Goal: Information Seeking & Learning: Find specific fact

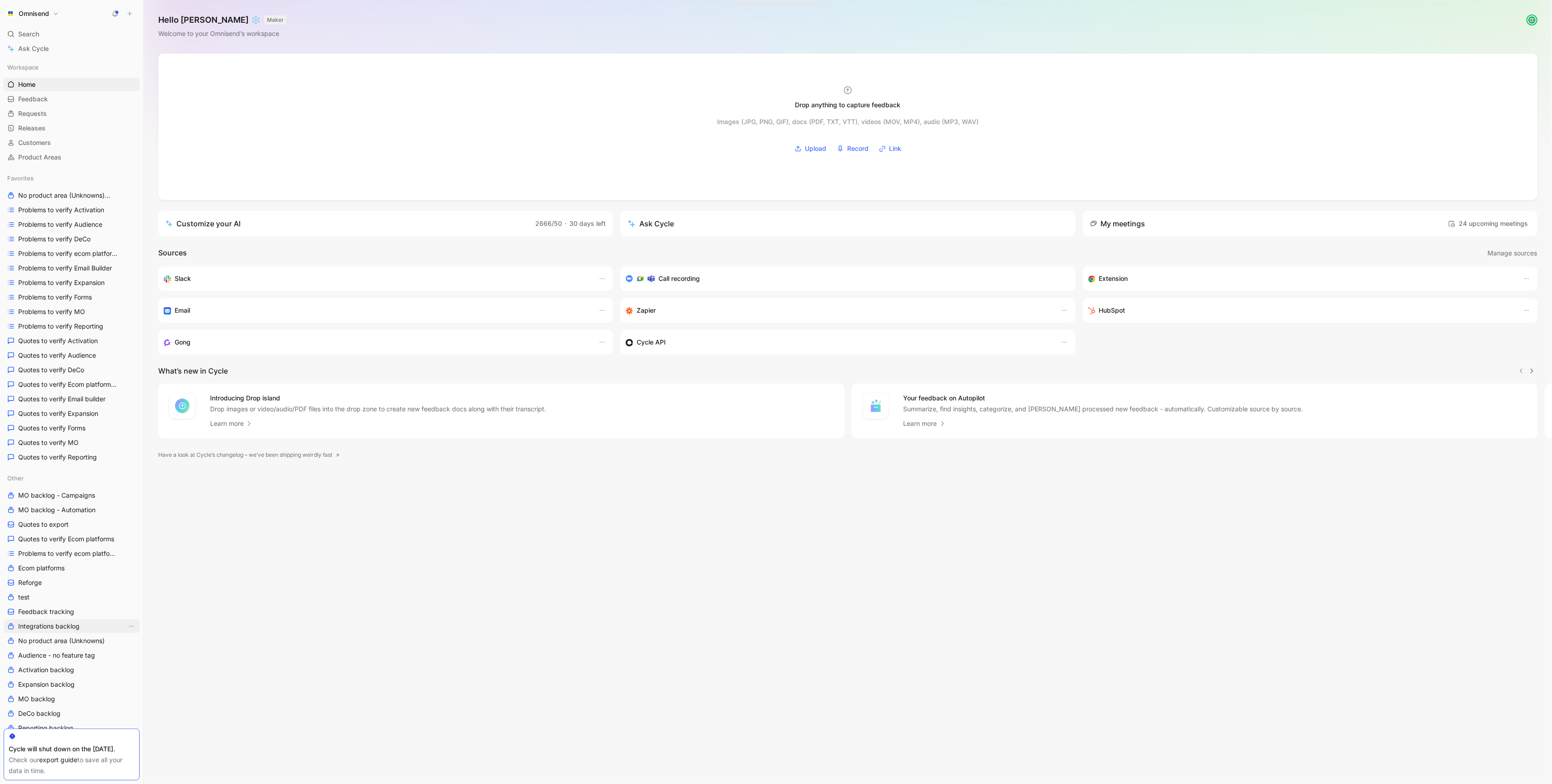
scroll to position [219, 0]
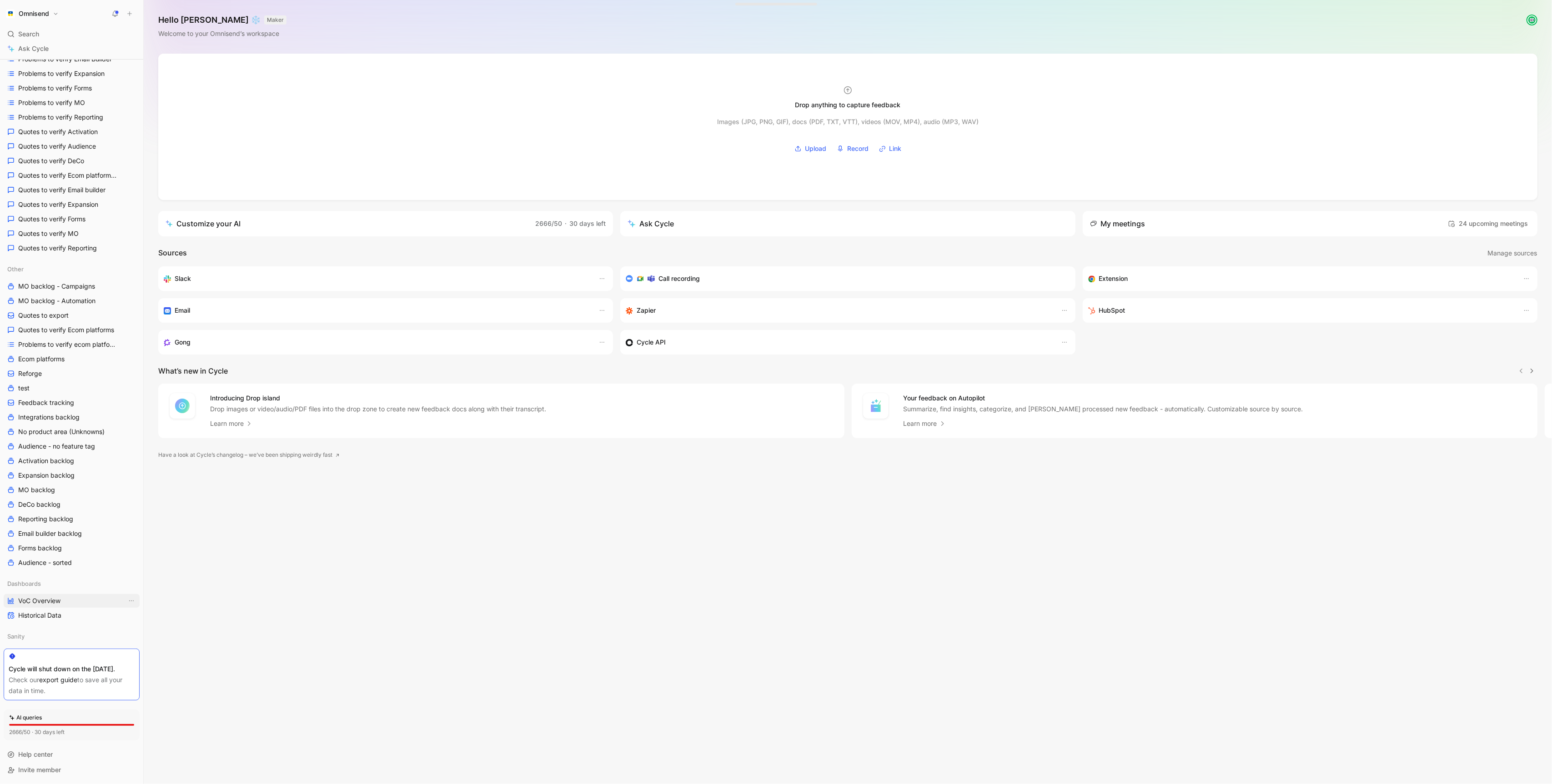
click at [45, 596] on span "VoC Overview" at bounding box center [39, 600] width 42 height 9
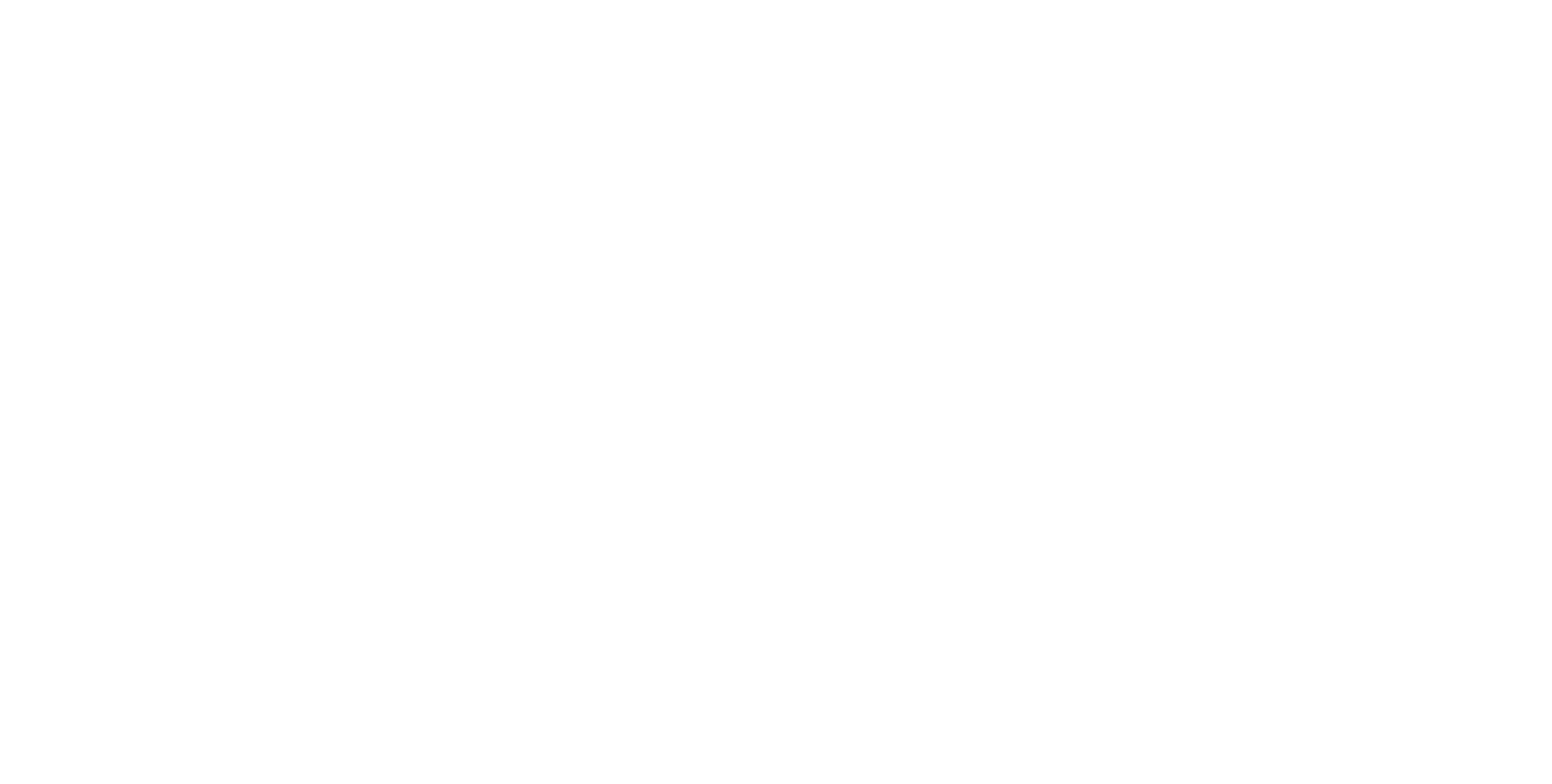
scroll to position [105, 0]
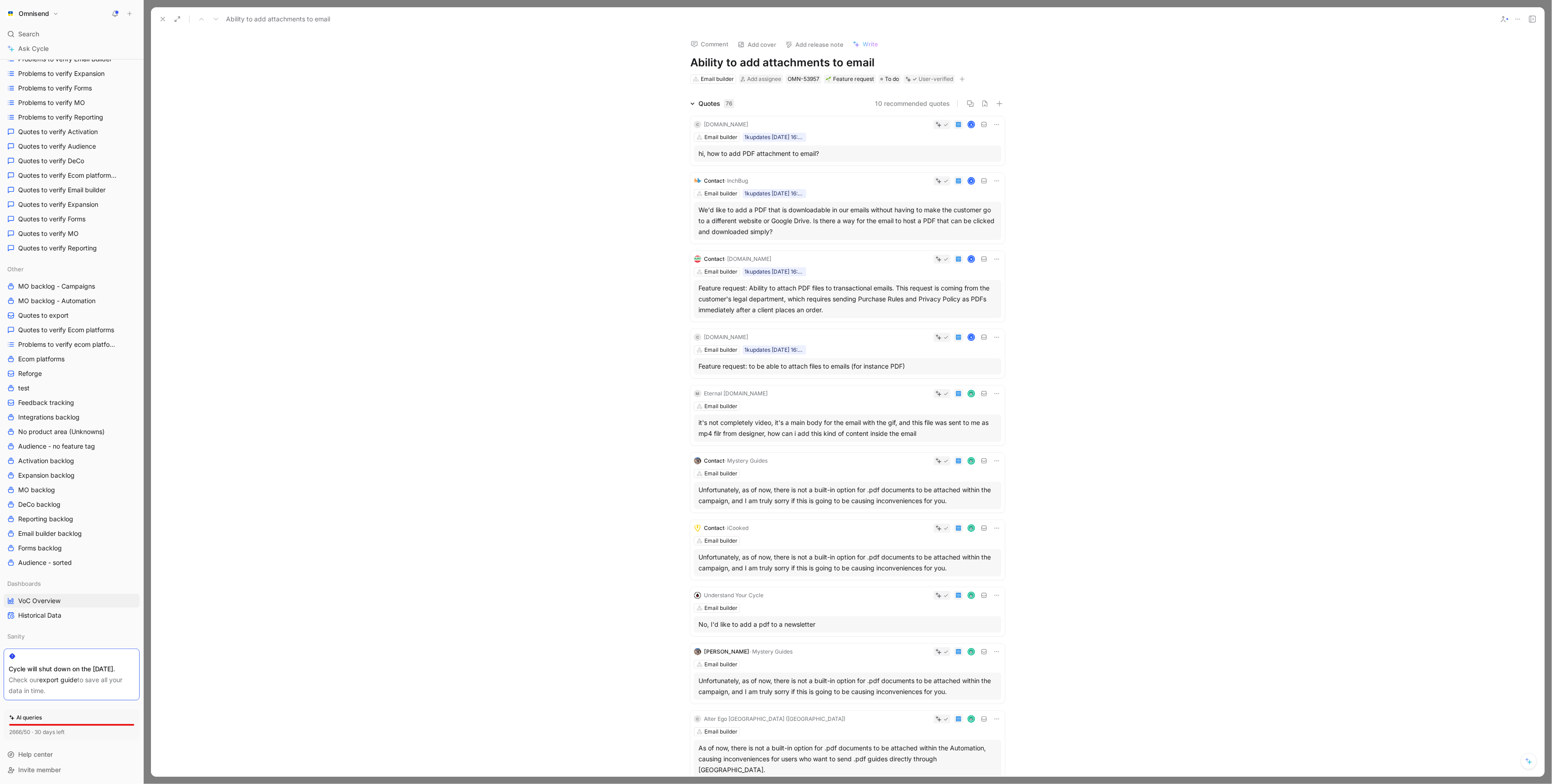
click at [157, 16] on button at bounding box center [163, 19] width 13 height 13
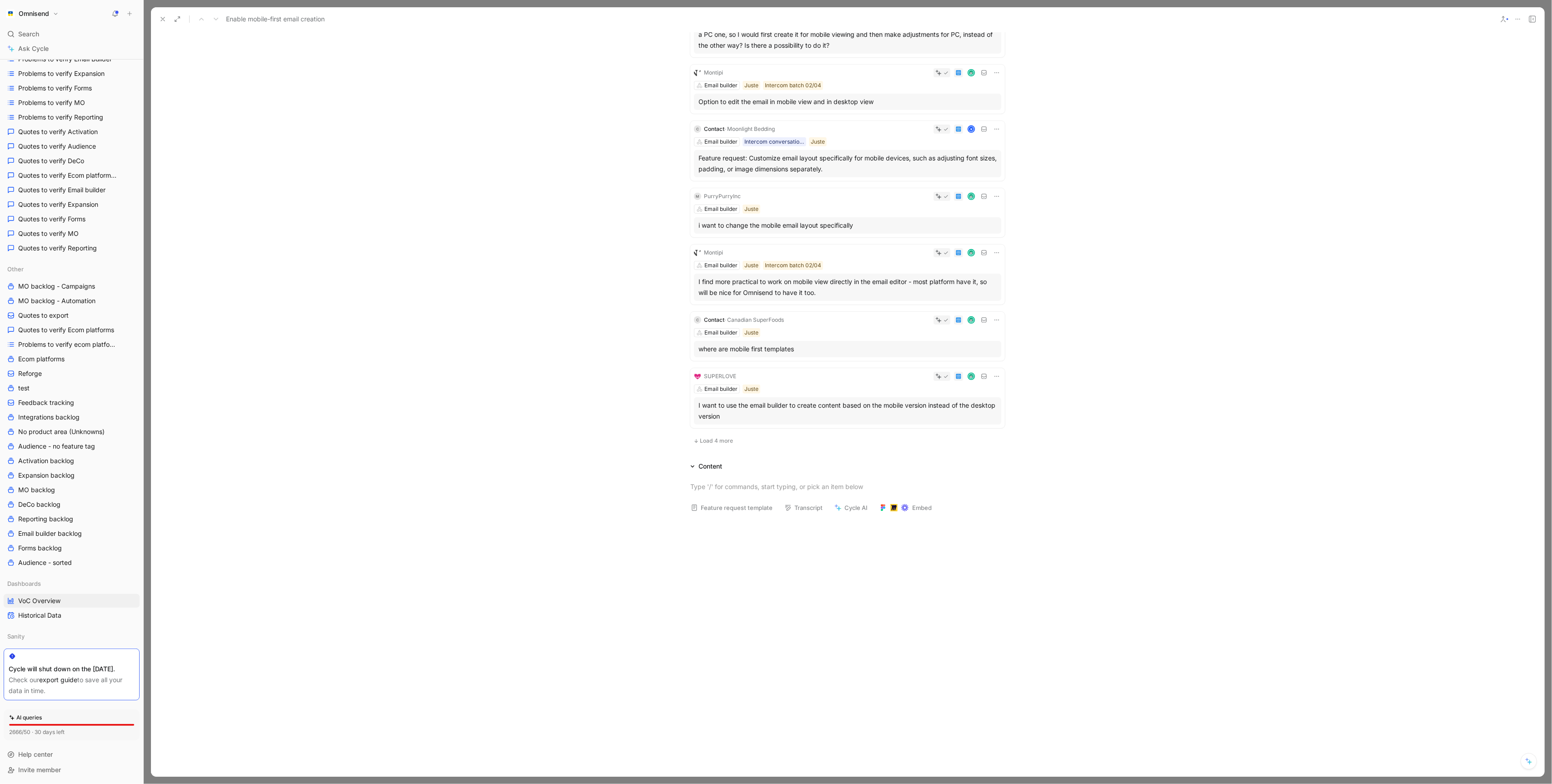
scroll to position [375, 0]
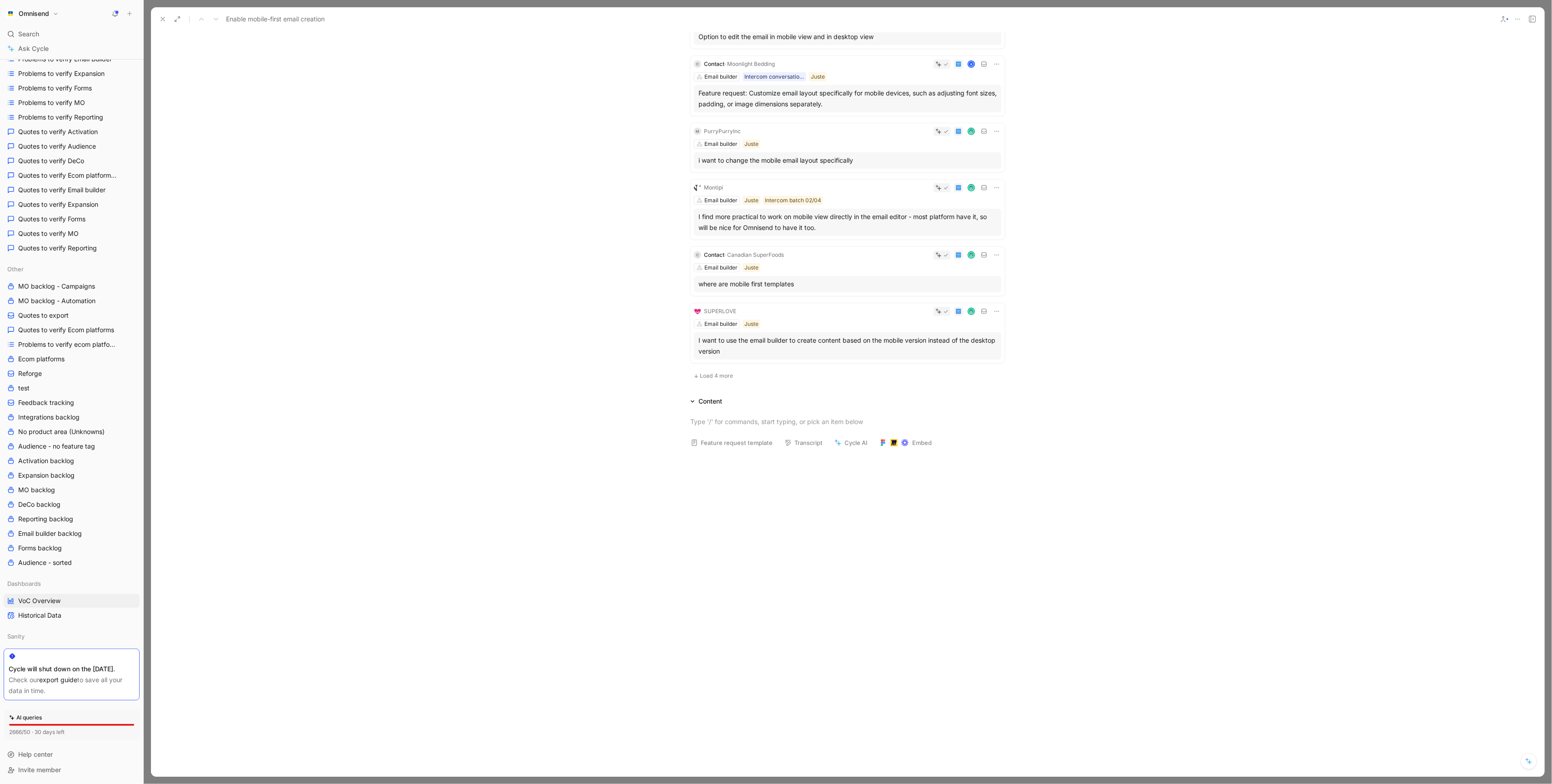
click at [164, 16] on icon at bounding box center [163, 19] width 7 height 7
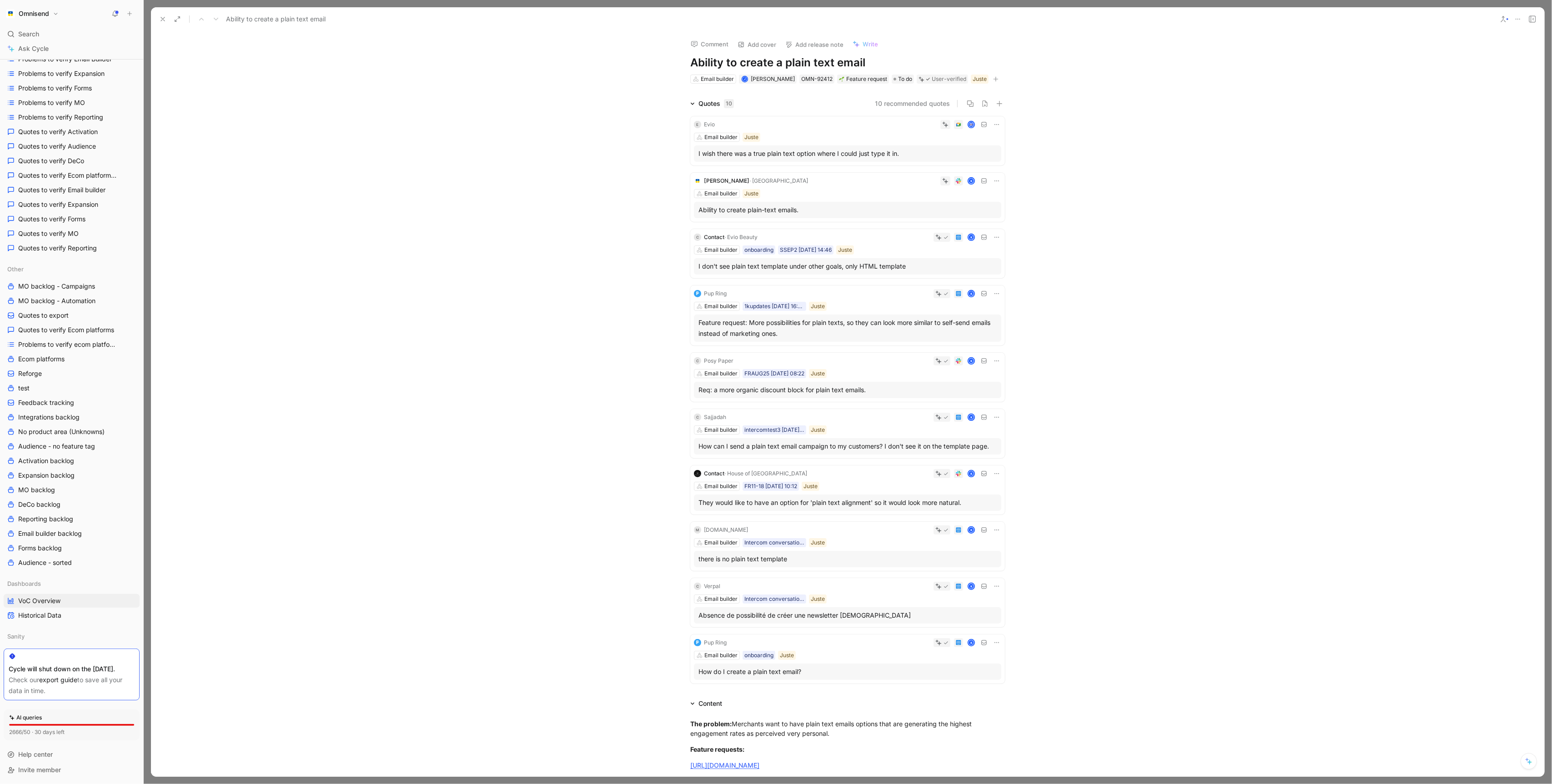
click at [158, 23] on button at bounding box center [163, 19] width 13 height 13
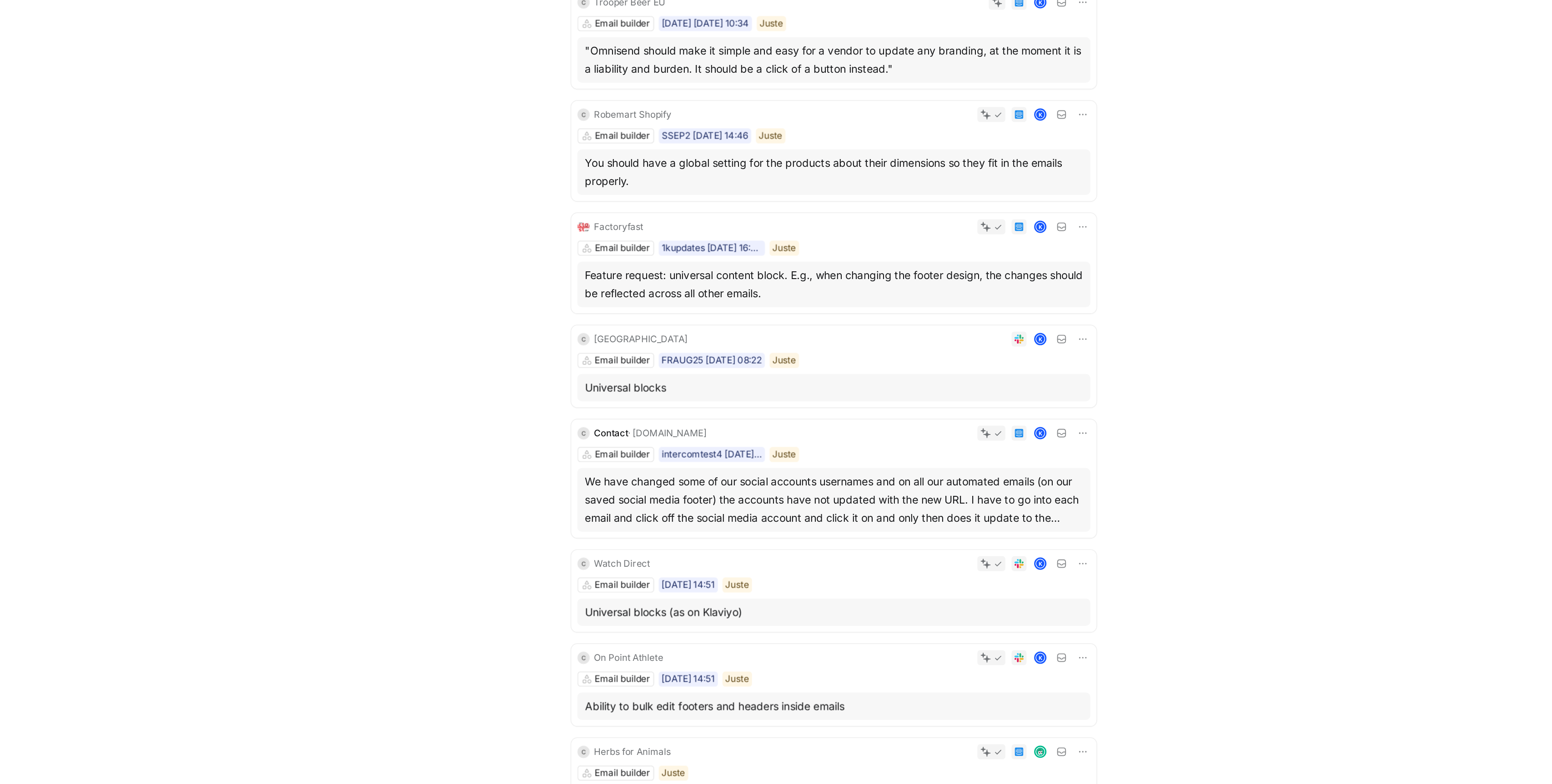
scroll to position [128, 0]
click at [869, 369] on div "Universal blocks" at bounding box center [847, 373] width 298 height 11
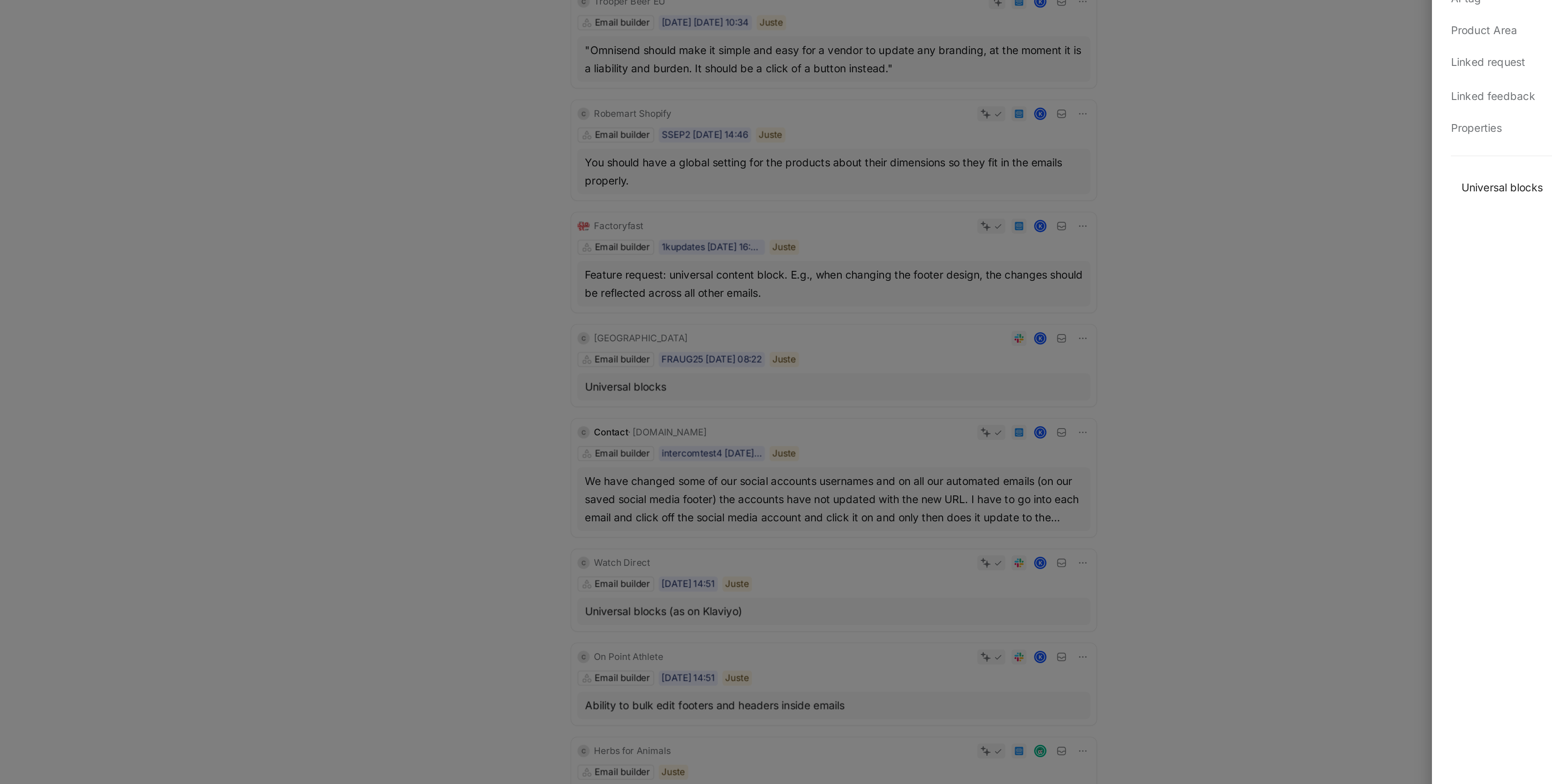
click at [869, 369] on div at bounding box center [776, 392] width 1552 height 784
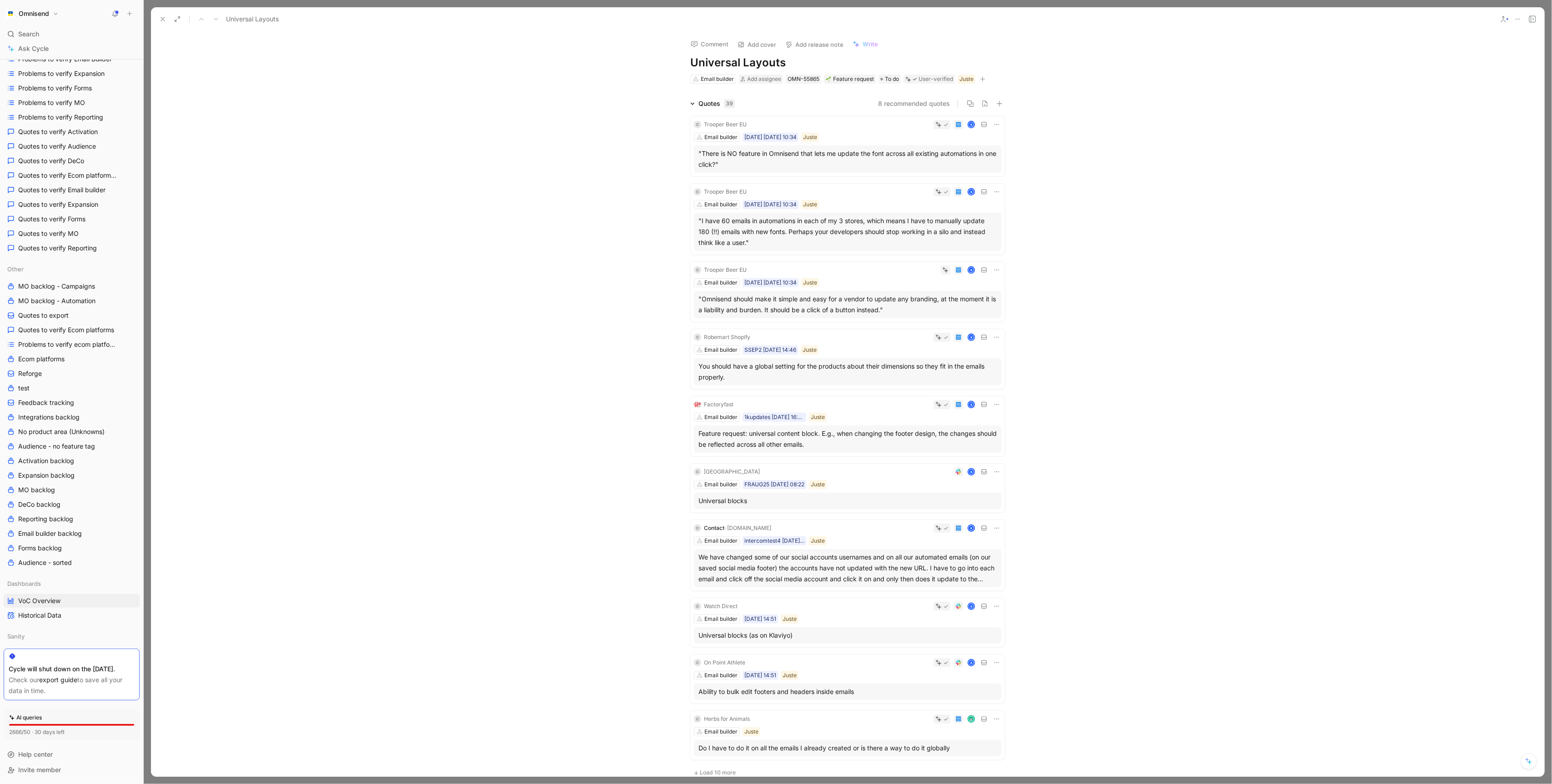
click at [886, 297] on div ""Omnisend should make it simple and easy for a vendor to update any branding, a…" at bounding box center [847, 305] width 298 height 22
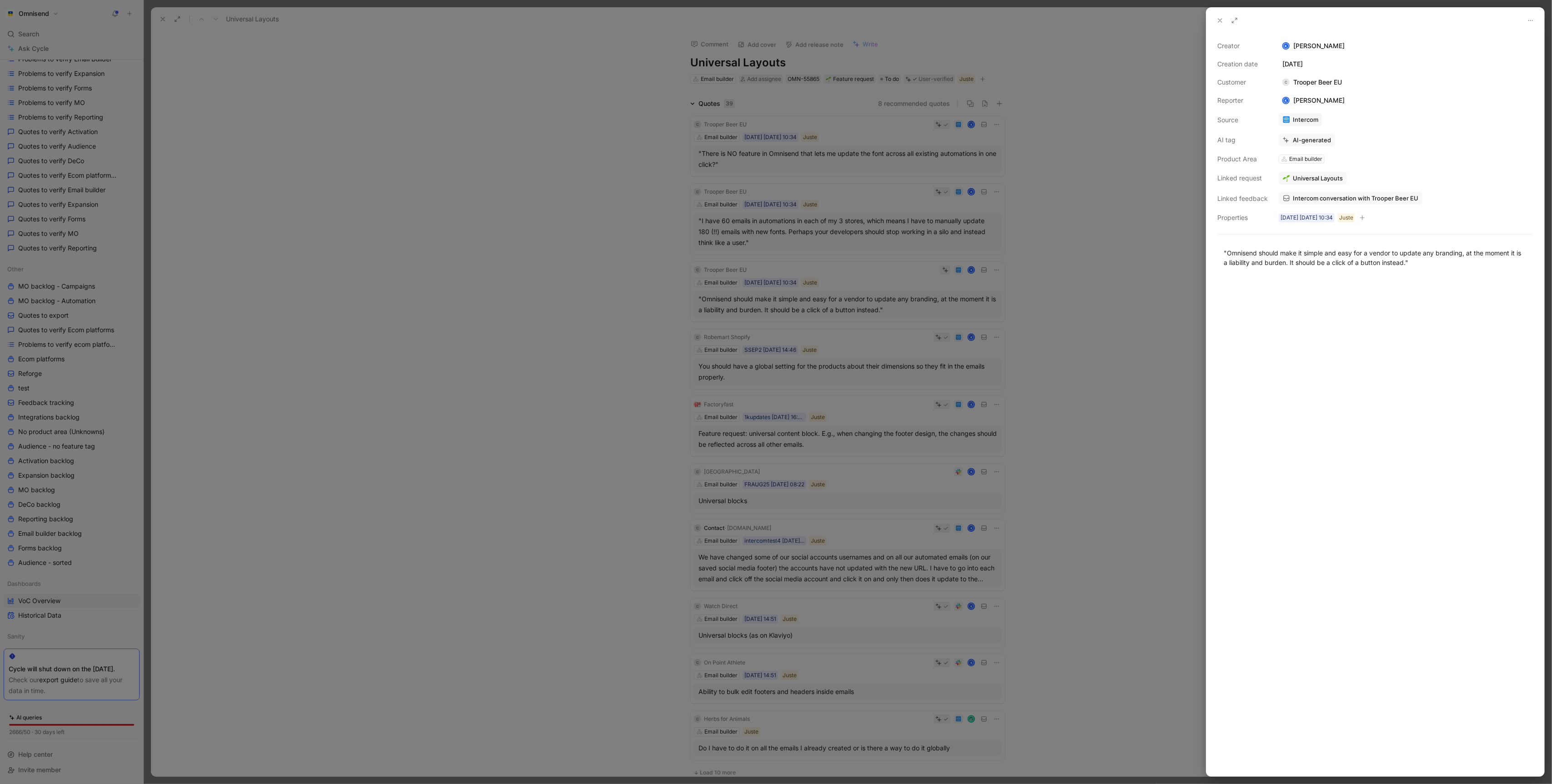
click at [1338, 201] on span "Intercom conversation with Trooper Beer EU" at bounding box center [1356, 198] width 125 height 8
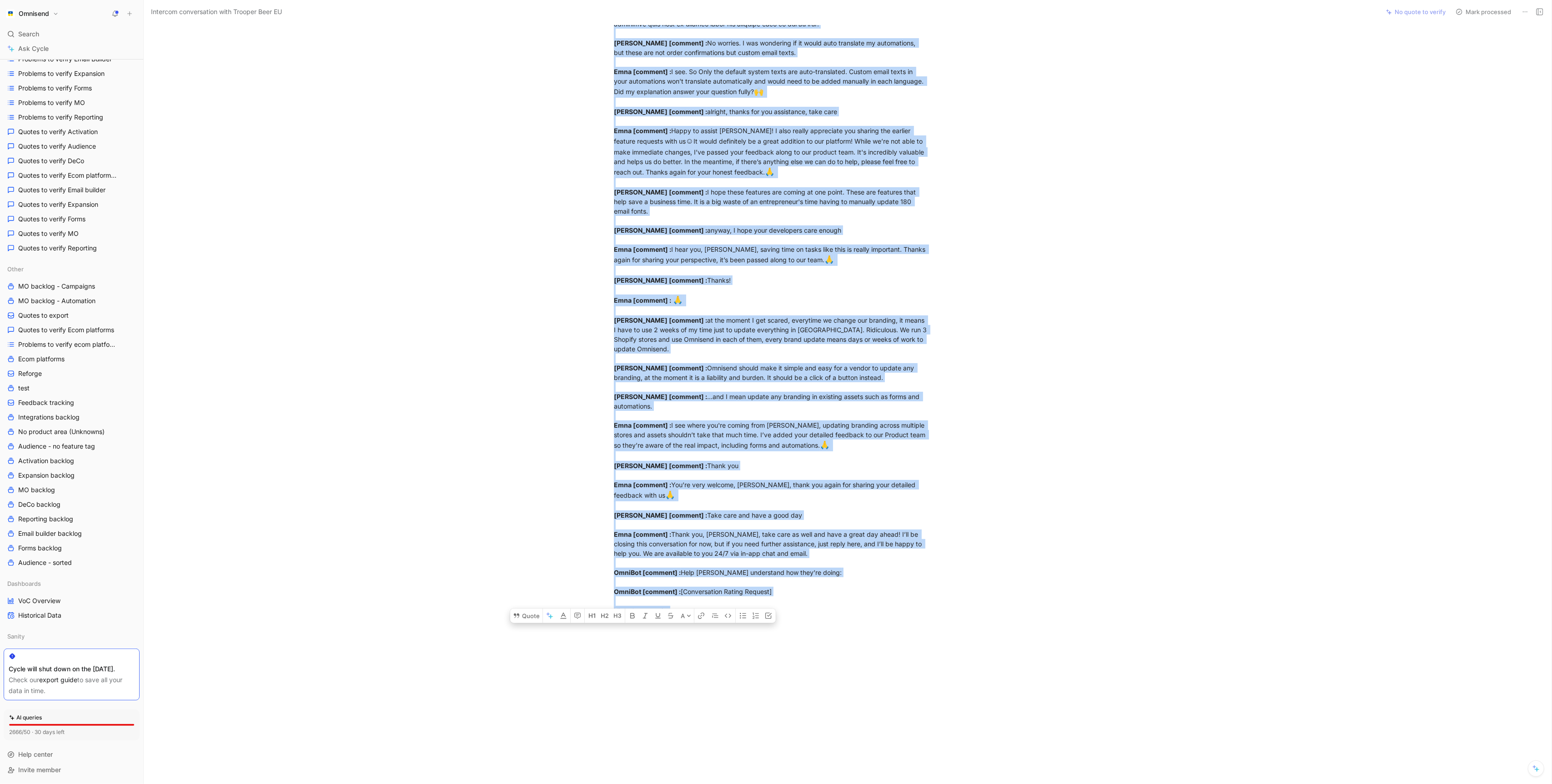
scroll to position [1014, 0]
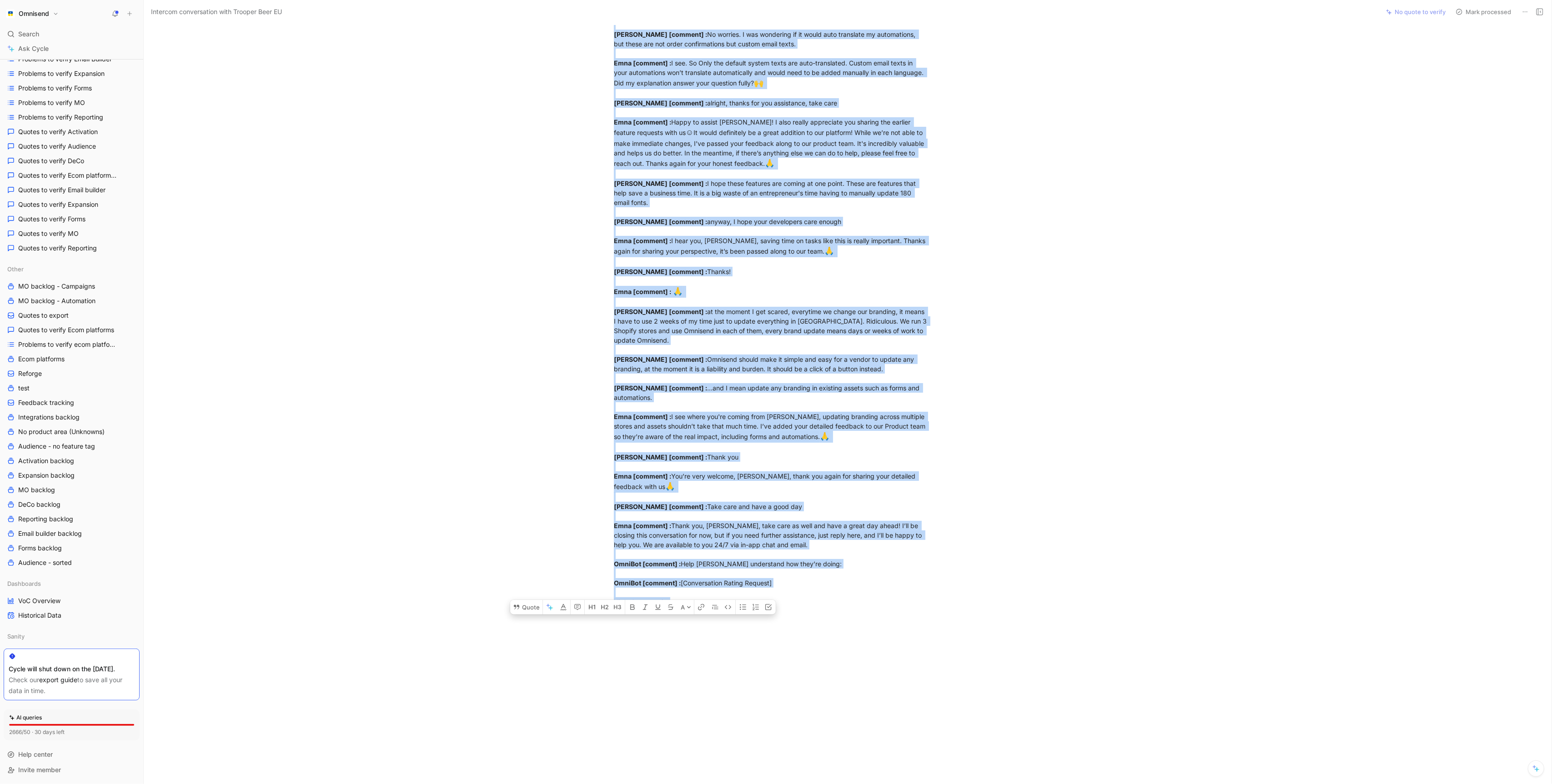
drag, startPoint x: 615, startPoint y: 90, endPoint x: 961, endPoint y: 593, distance: 610.5
copy div "customer_initiated [ conversation] : how can I change the font of the expiry te…"
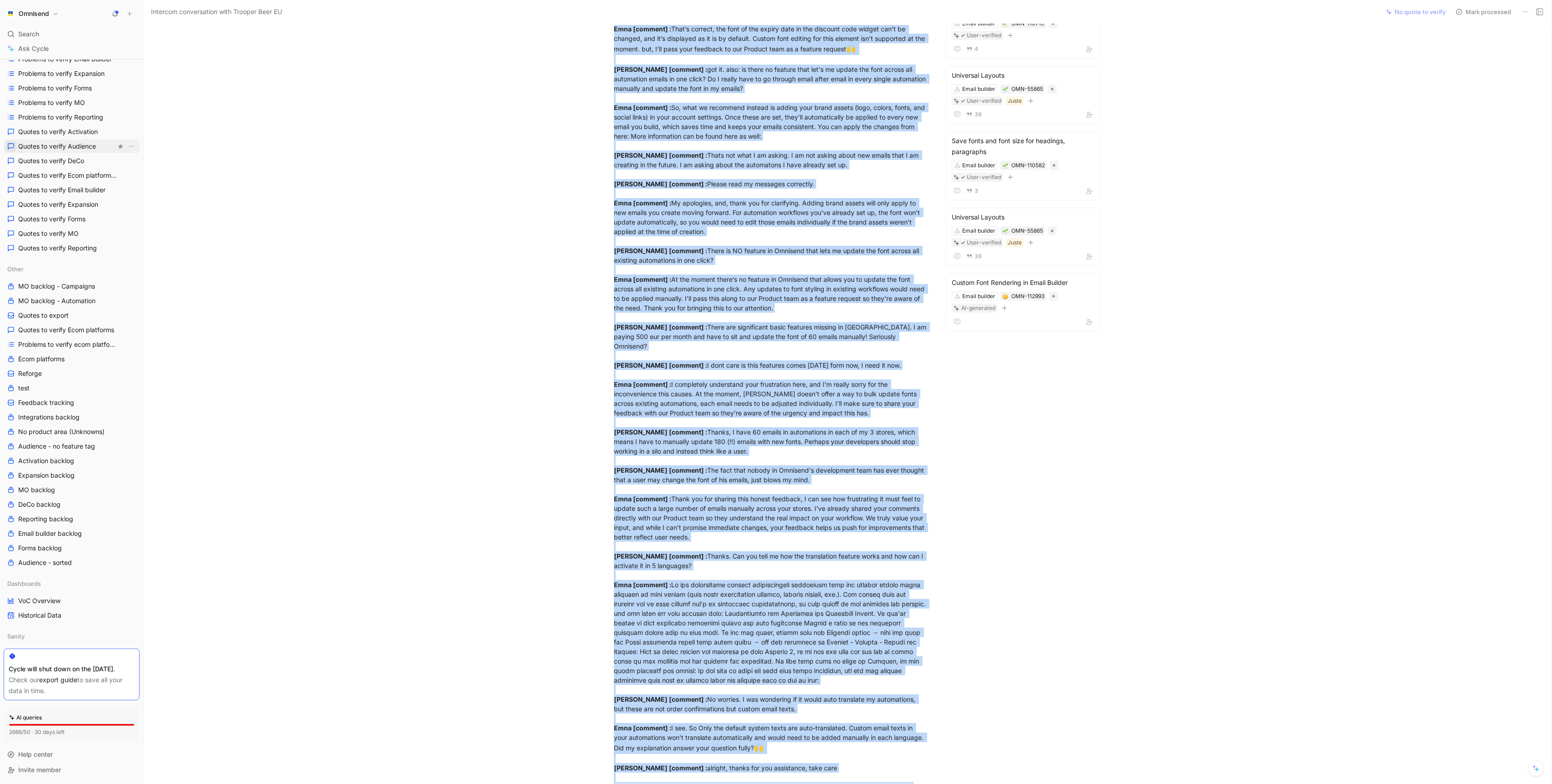
scroll to position [0, 0]
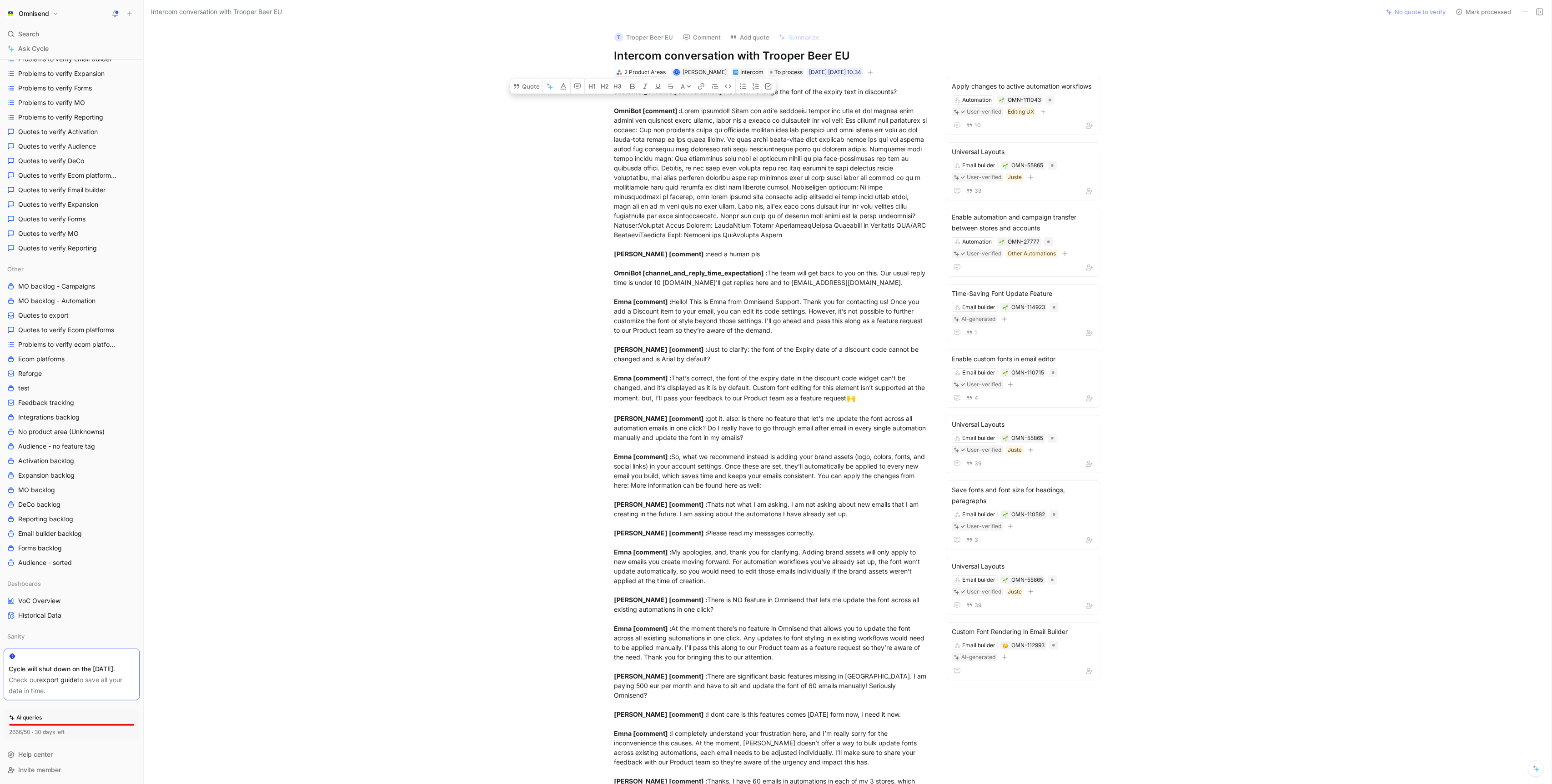
click at [1397, 232] on div "T Trooper Beer EU Comment Add quote Summarize Intercom conversation with Troope…" at bounding box center [848, 404] width 1408 height 760
drag, startPoint x: 859, startPoint y: 60, endPoint x: 763, endPoint y: 61, distance: 96.0
click at [763, 61] on h1 "Intercom conversation with Trooper Beer EU" at bounding box center [771, 56] width 314 height 14
copy h1 "Trooper Beer EU"
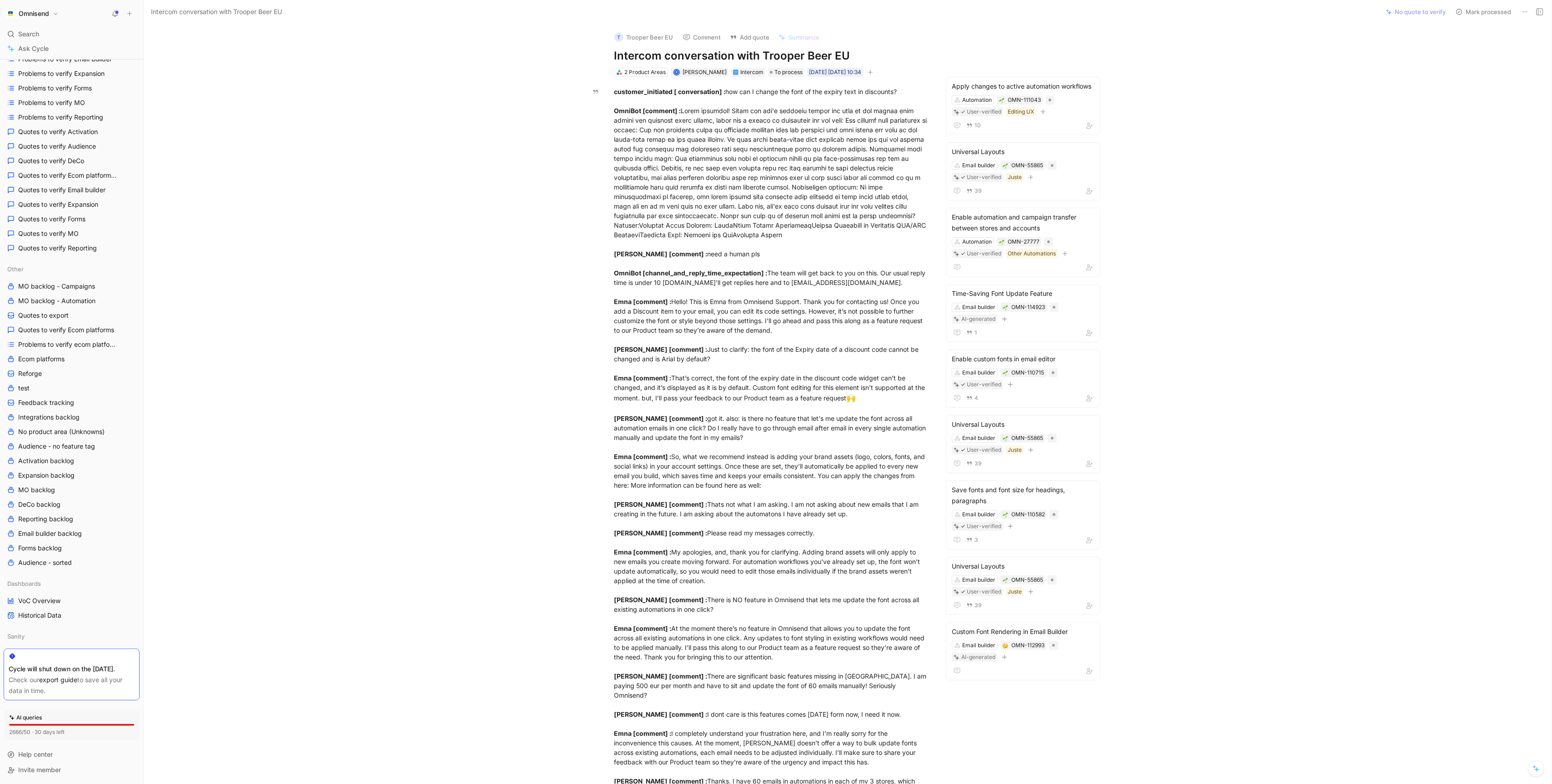
drag, startPoint x: 611, startPoint y: 60, endPoint x: 887, endPoint y: 57, distance: 276.0
click at [887, 57] on div "T Trooper Beer EU Comment Add quote Summarize Intercom conversation with Troope…" at bounding box center [771, 51] width 349 height 54
drag, startPoint x: 887, startPoint y: 57, endPoint x: 596, endPoint y: 62, distance: 291.0
click at [596, 62] on div "T Trooper Beer EU Comment Add quote Summarize Intercom conversation with Troope…" at bounding box center [848, 404] width 1408 height 760
copy h1 "Intercom conversation with Trooper Beer EU"
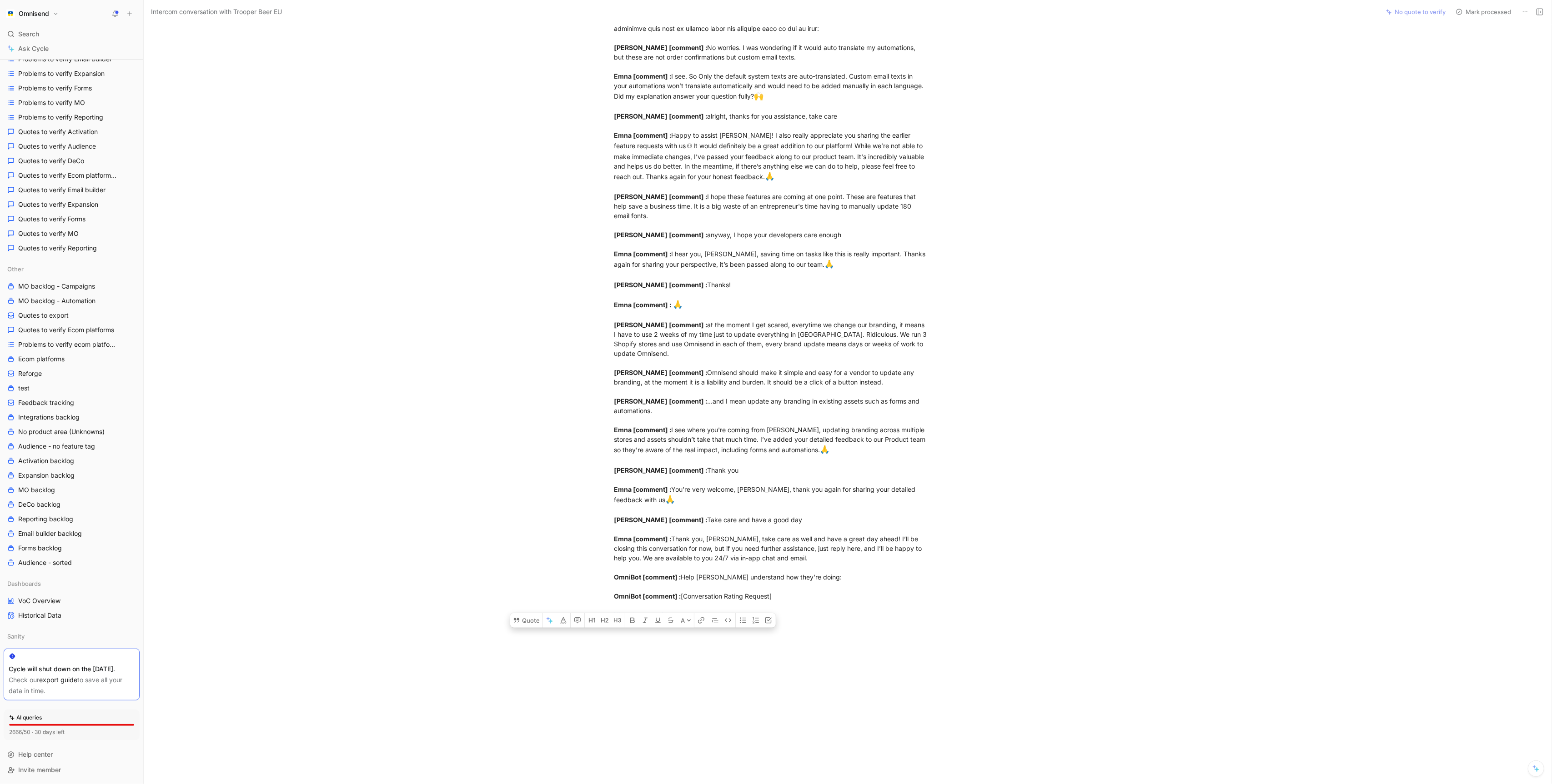
scroll to position [1072, 0]
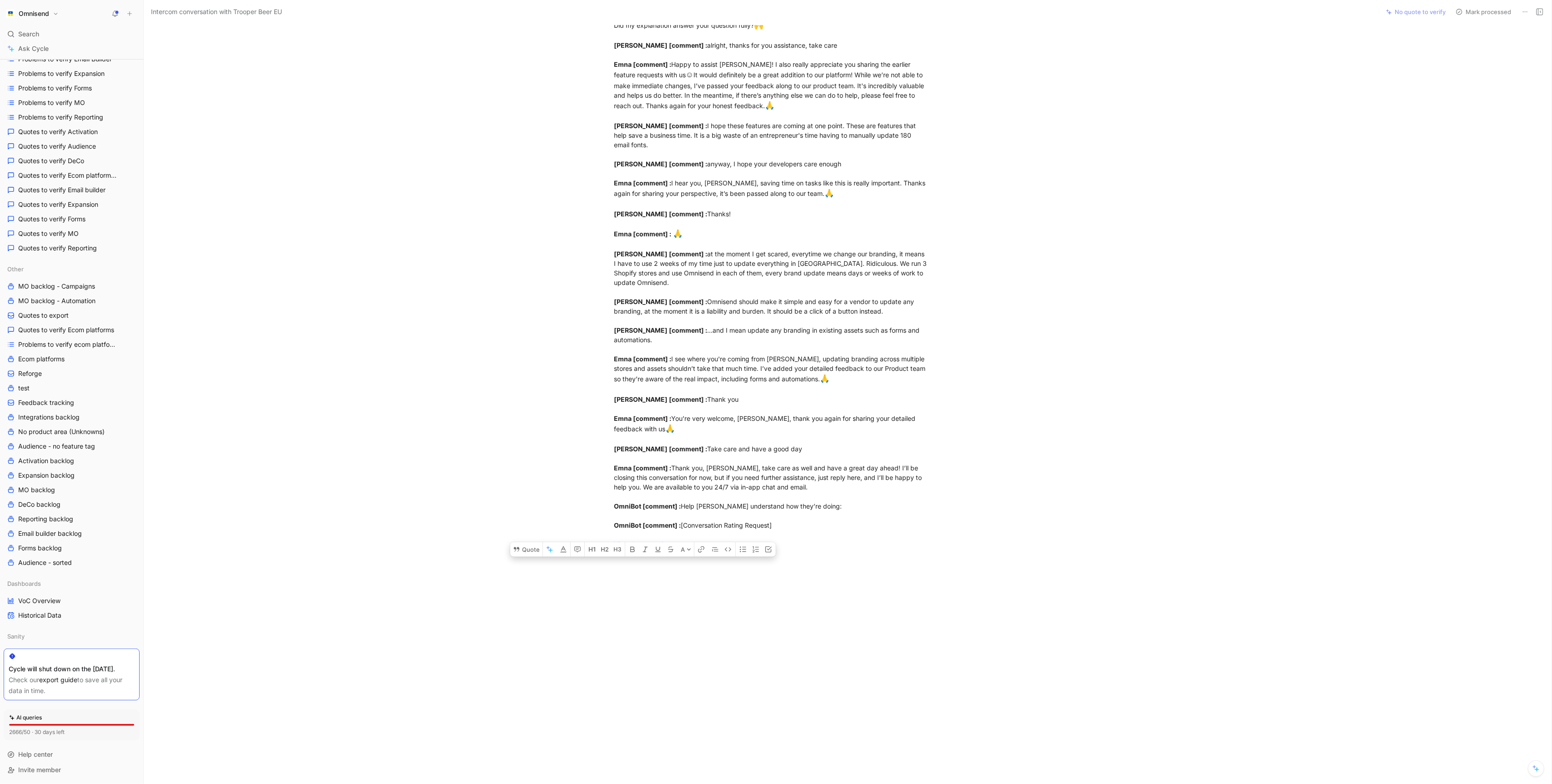
drag, startPoint x: 614, startPoint y: 94, endPoint x: 809, endPoint y: 565, distance: 509.8
copy div "customer_initiated [ conversation] : how can I change the font of the expiry te…"
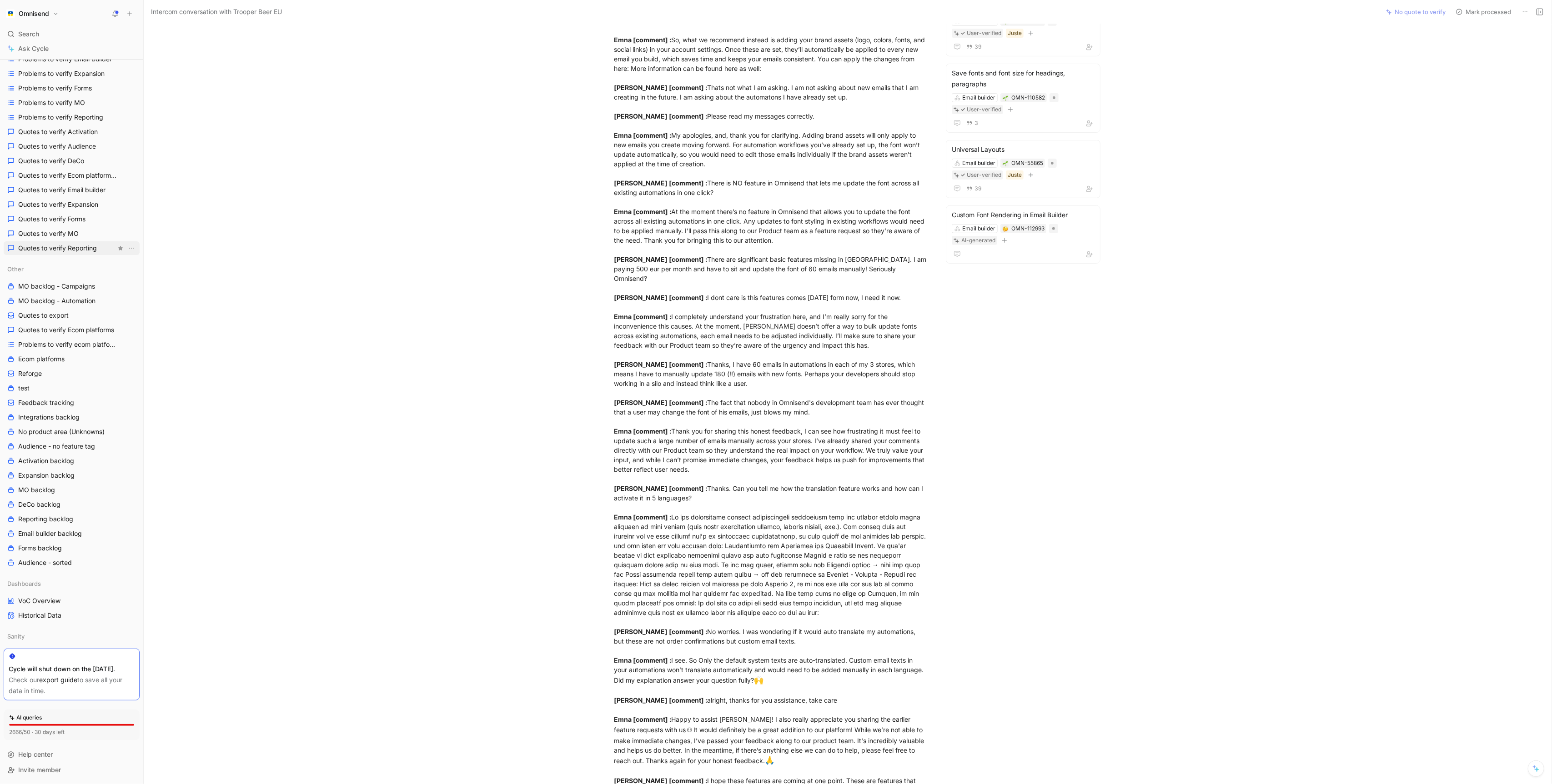
scroll to position [0, 0]
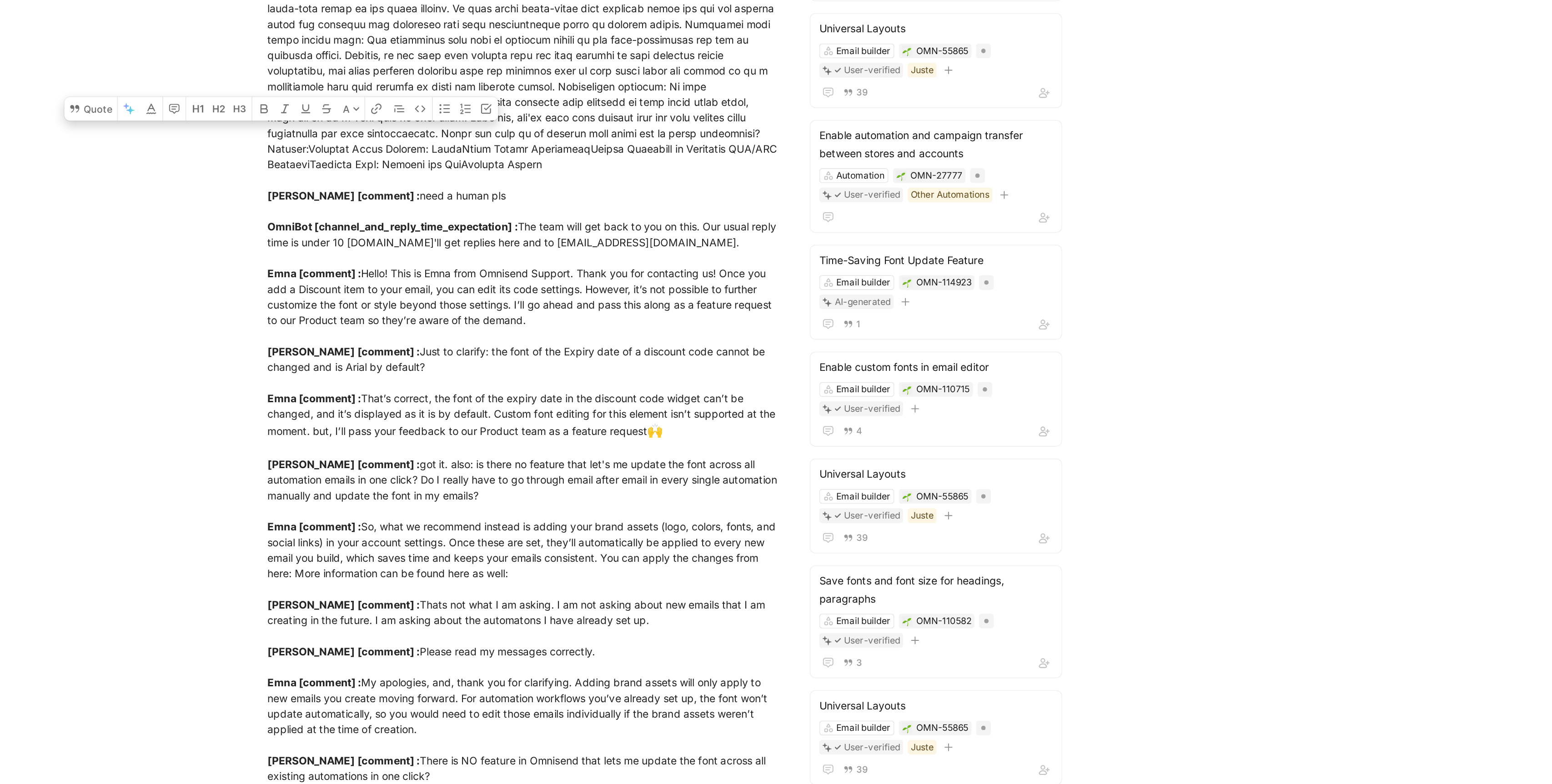
scroll to position [47, 0]
